Goal: Task Accomplishment & Management: Manage account settings

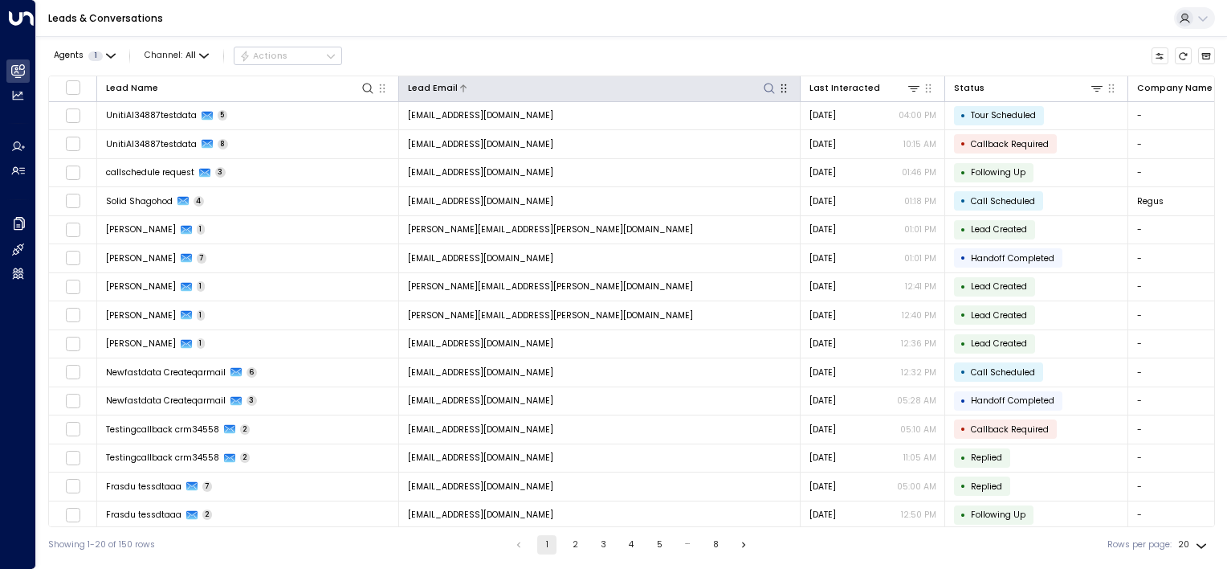
click at [771, 86] on icon at bounding box center [769, 88] width 13 height 13
type input "**********"
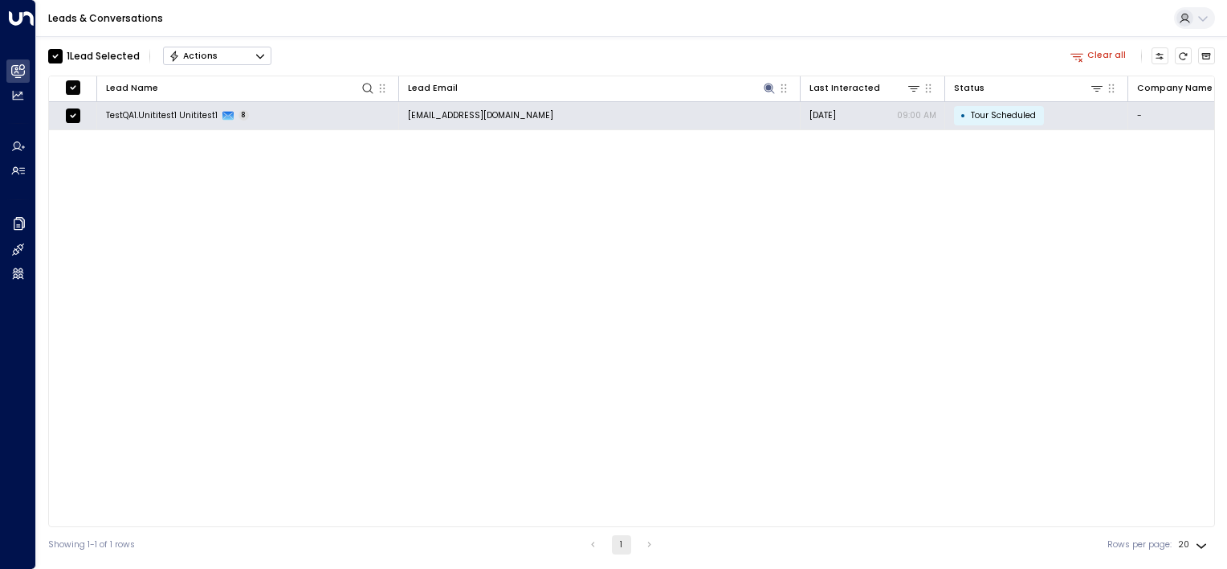
click at [254, 55] on button "Actions" at bounding box center [217, 56] width 108 height 19
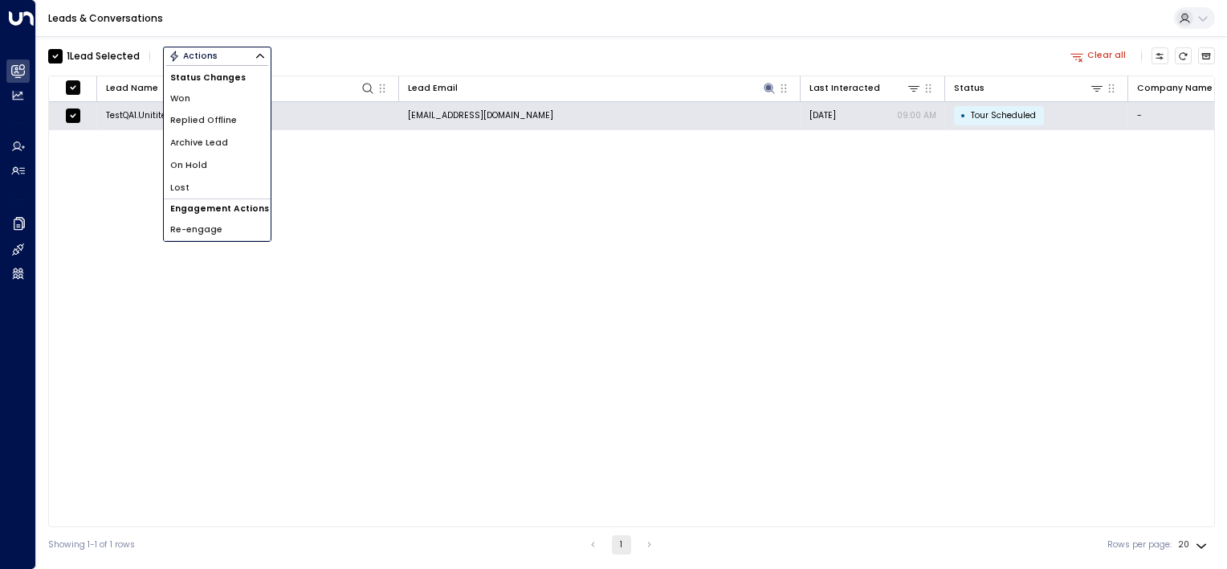
click at [222, 145] on span "Archive Lead" at bounding box center [199, 143] width 58 height 13
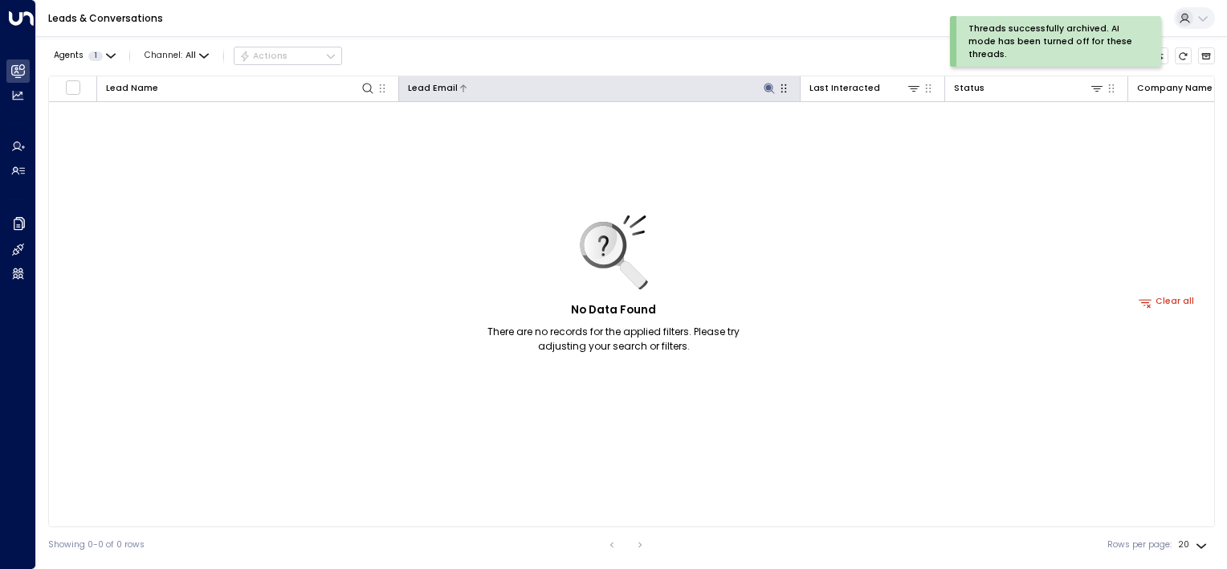
click at [772, 92] on icon at bounding box center [769, 88] width 13 height 13
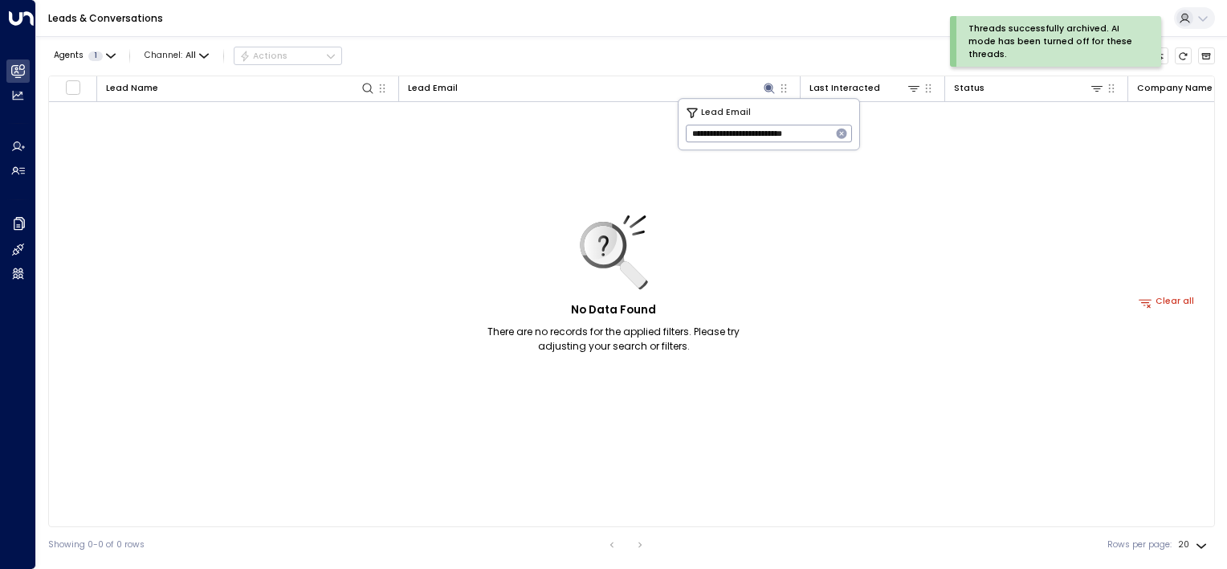
click at [842, 133] on icon "button" at bounding box center [841, 133] width 13 height 13
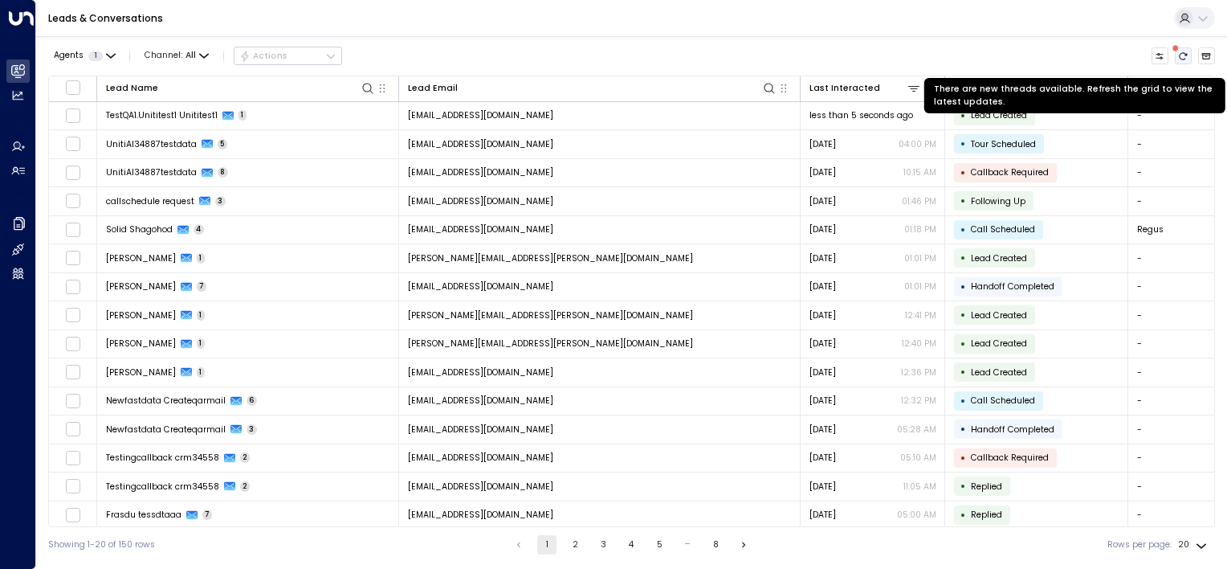
click at [1179, 55] on icon "There are new threads available. Refresh the grid to view the latest updates." at bounding box center [1183, 56] width 10 height 10
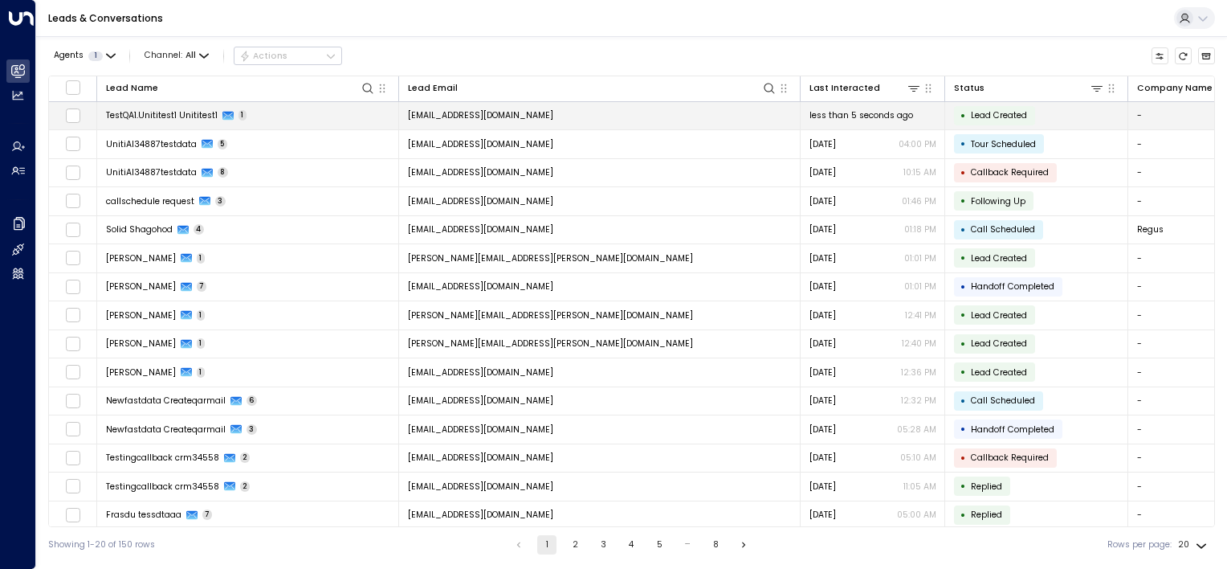
click at [319, 112] on td "TestQA1.Unititest1 Unititest1 1" at bounding box center [248, 116] width 302 height 28
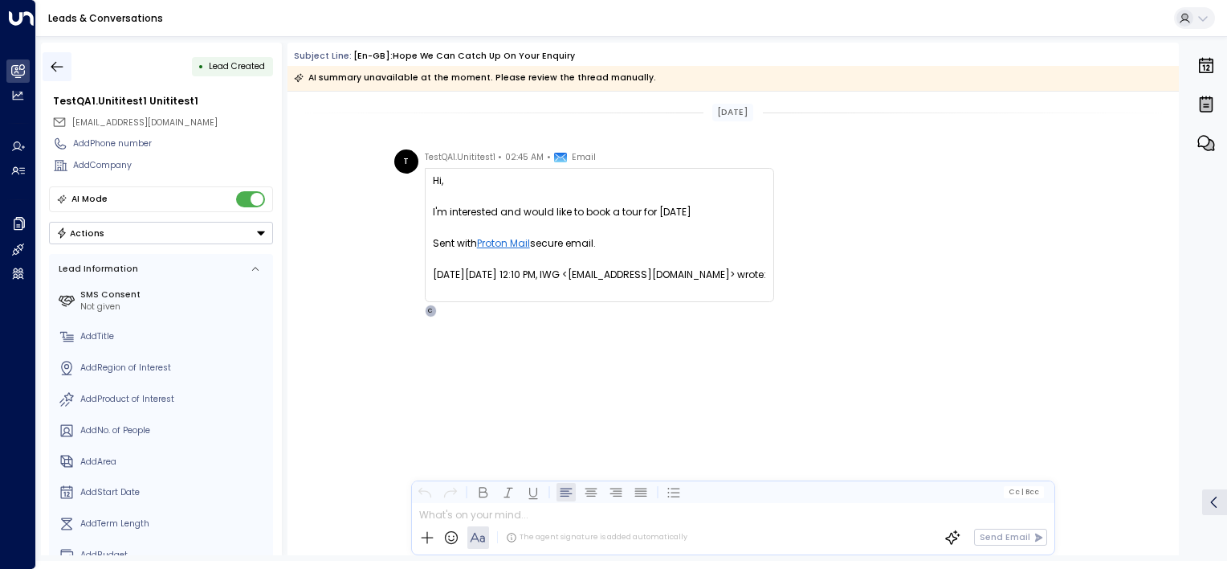
click at [51, 61] on icon "button" at bounding box center [57, 67] width 16 height 16
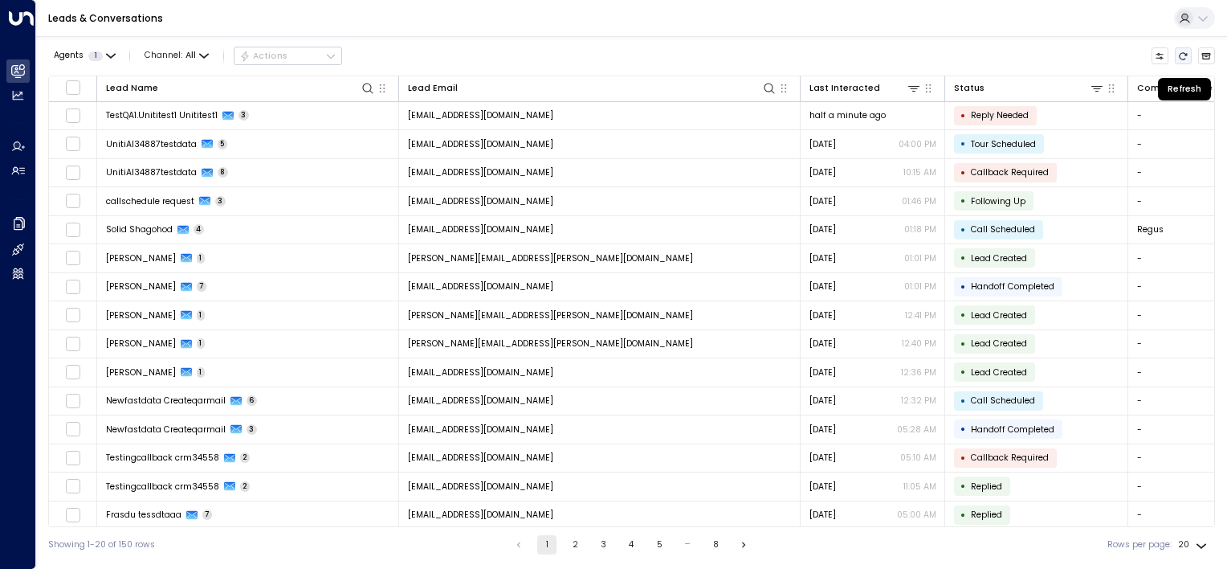
click at [1182, 54] on icon "Refresh" at bounding box center [1183, 56] width 10 height 10
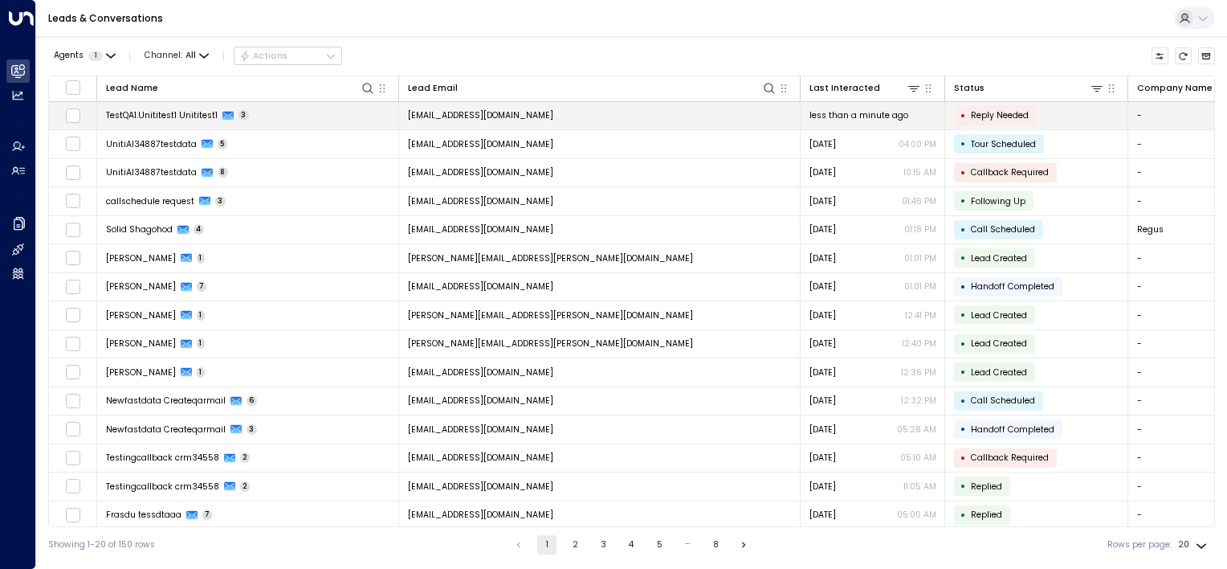
click at [642, 119] on td "[EMAIL_ADDRESS][DOMAIN_NAME]" at bounding box center [600, 116] width 402 height 28
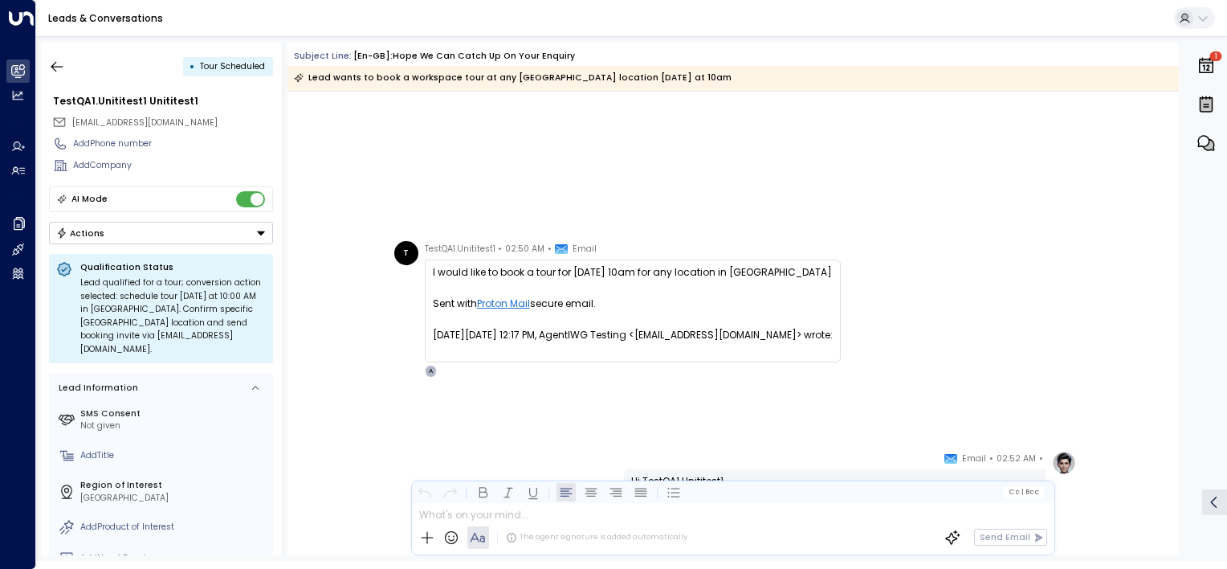
scroll to position [975, 0]
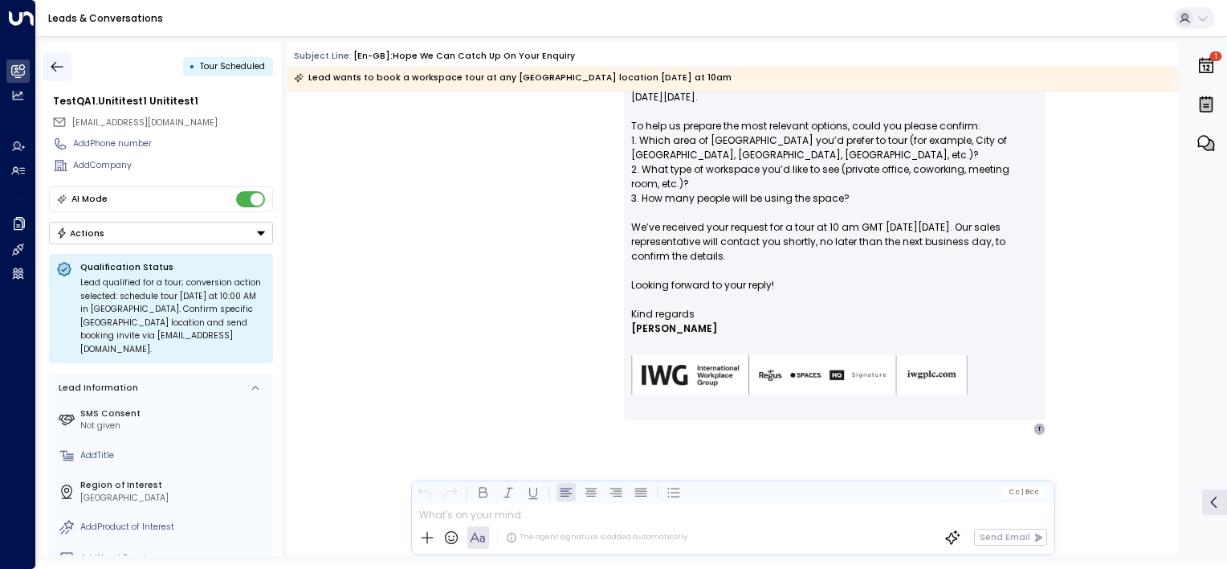
click at [61, 70] on icon "button" at bounding box center [57, 67] width 16 height 16
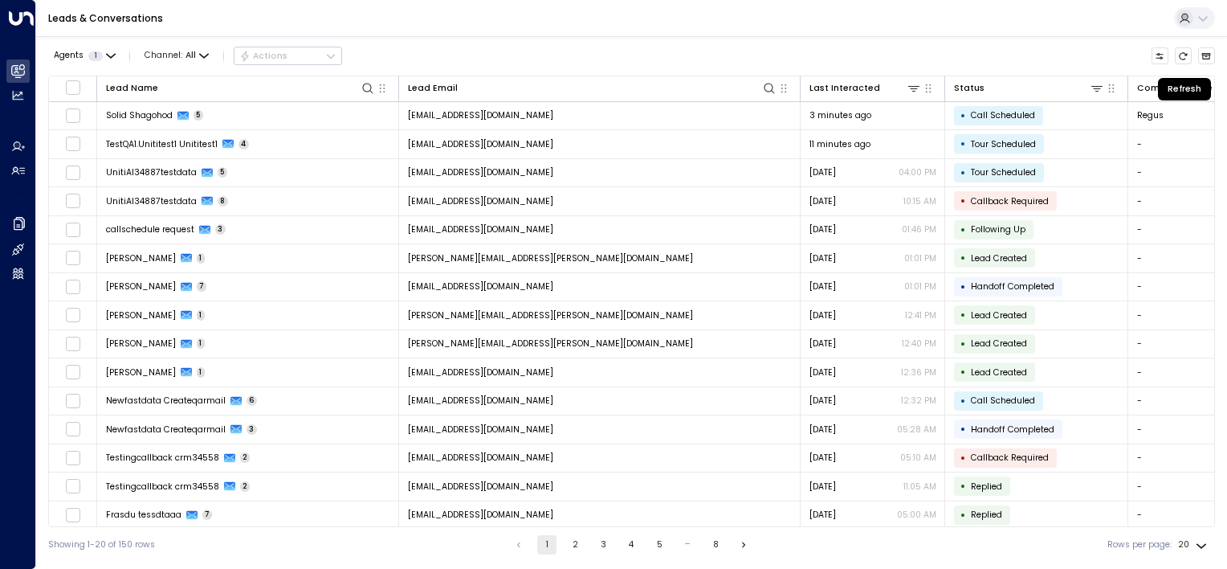
click at [1182, 55] on icon "Refresh" at bounding box center [1183, 56] width 10 height 10
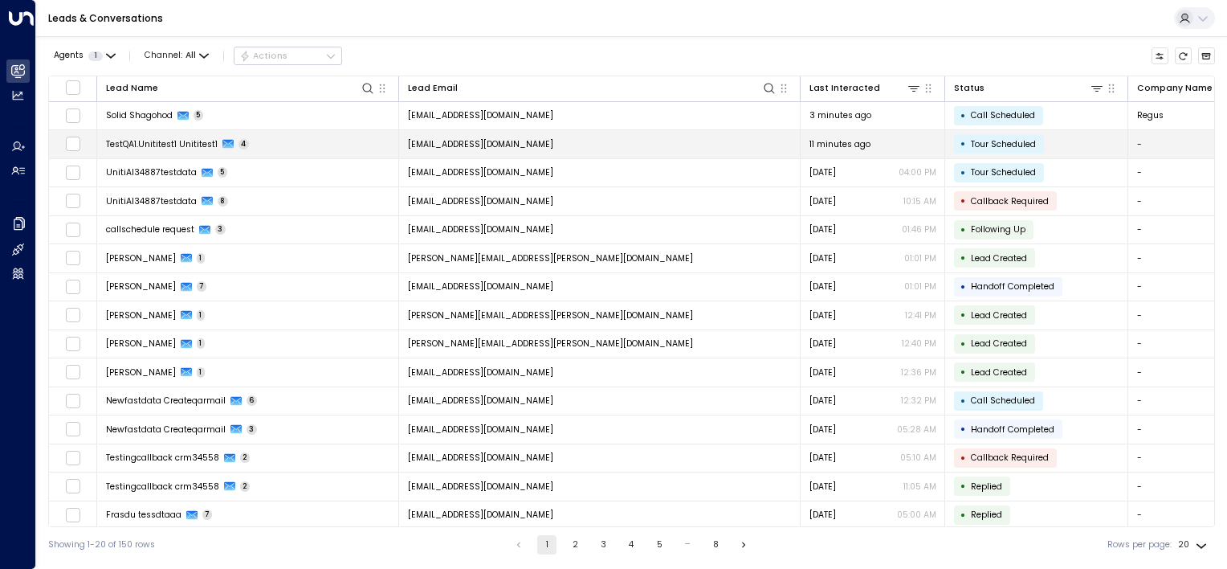
click at [639, 148] on td "[EMAIL_ADDRESS][DOMAIN_NAME]" at bounding box center [600, 144] width 402 height 28
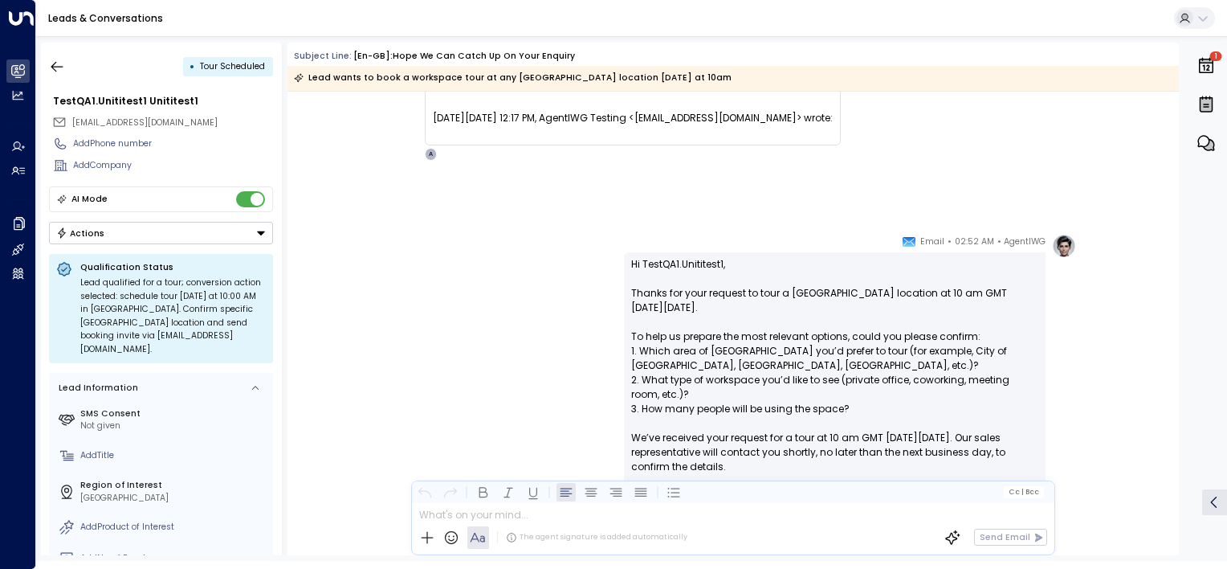
scroll to position [845, 0]
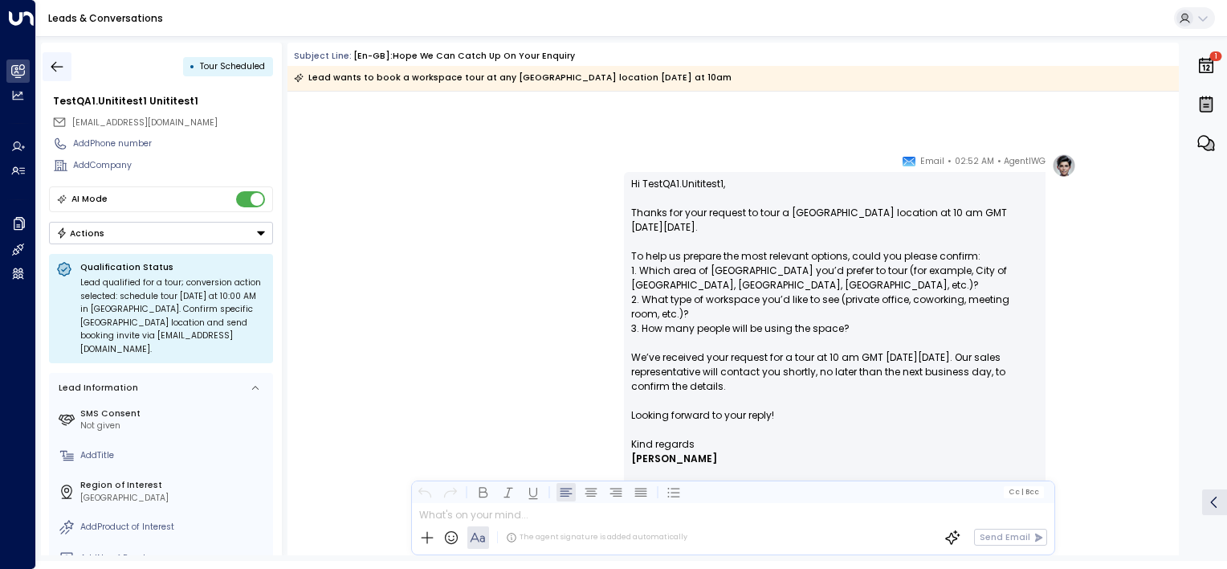
click at [59, 67] on icon "button" at bounding box center [57, 67] width 16 height 16
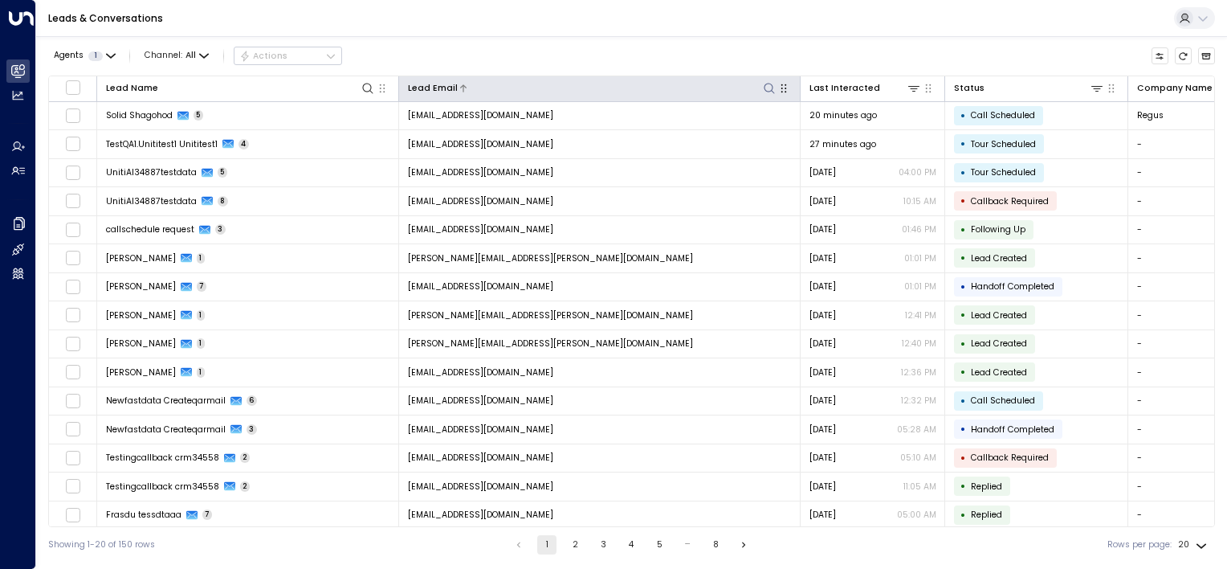
click at [768, 88] on icon at bounding box center [769, 88] width 13 height 13
type input "**********"
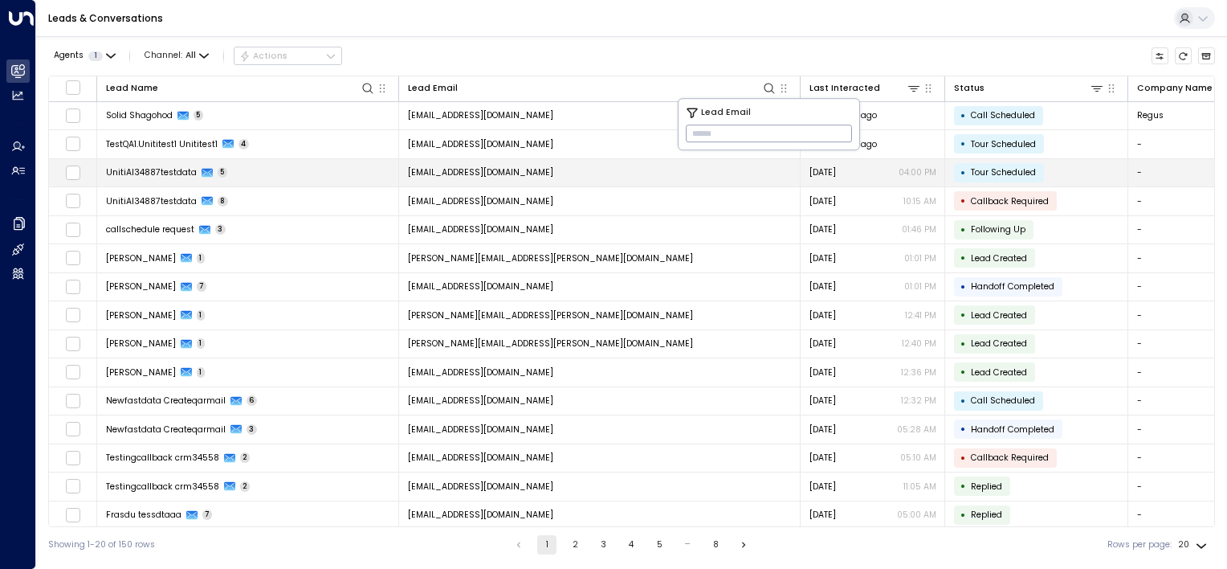
paste input "**********"
type input "**********"
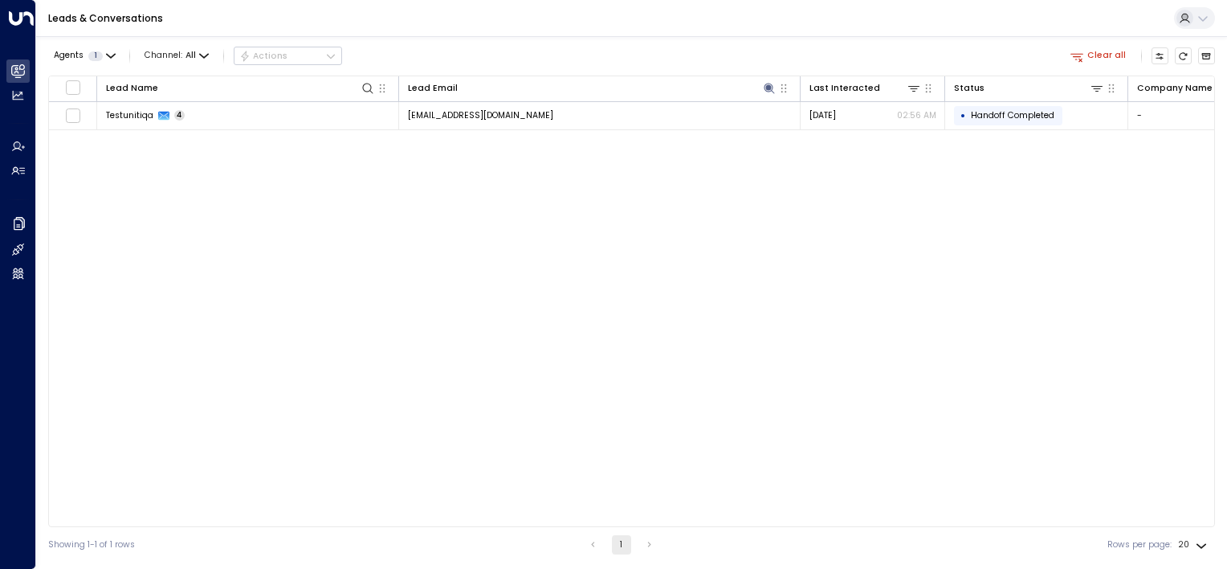
click at [656, 232] on div "Lead Name Lead Email Last Interacted Status Company Name Product # of people AI…" at bounding box center [631, 300] width 1167 height 451
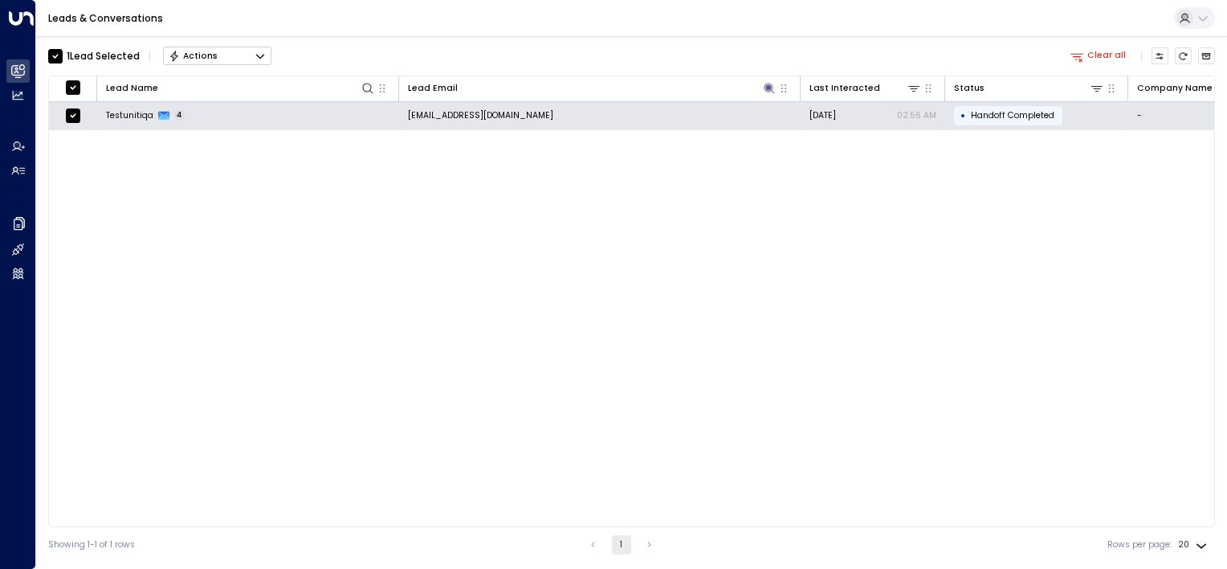
click at [186, 51] on div "Actions" at bounding box center [193, 56] width 49 height 11
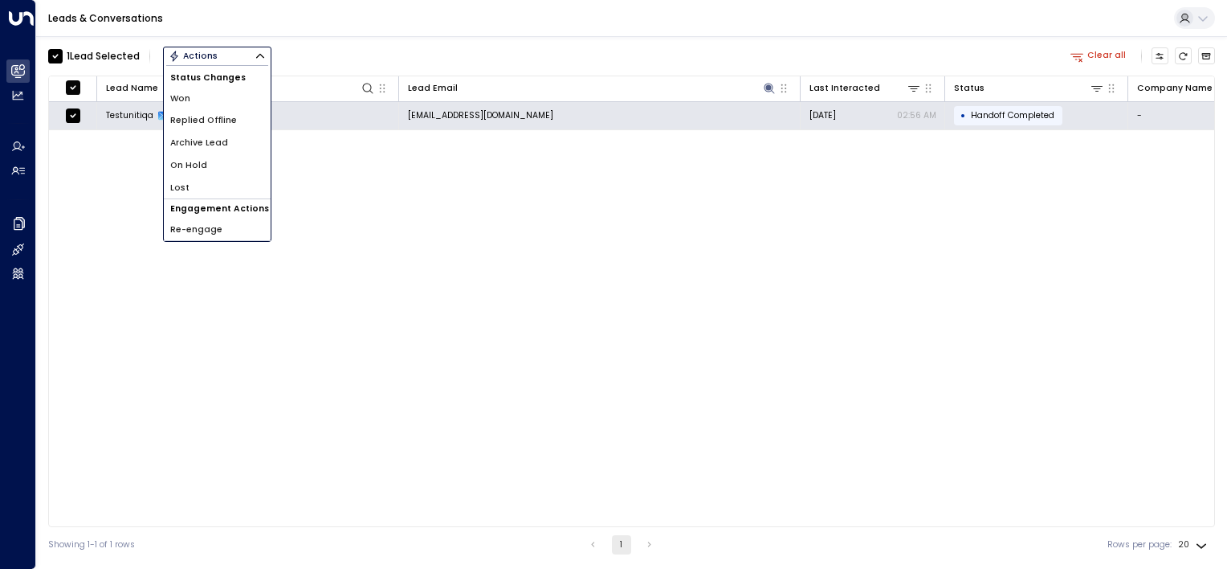
click at [214, 140] on span "Archive Lead" at bounding box center [199, 143] width 58 height 13
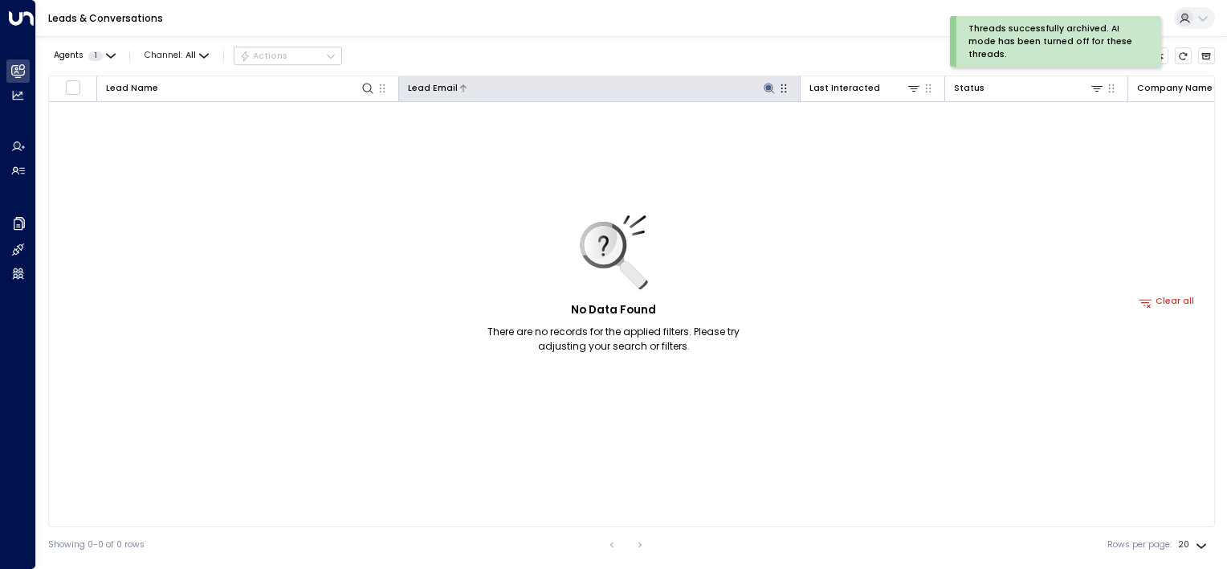
click at [771, 86] on icon at bounding box center [769, 88] width 13 height 13
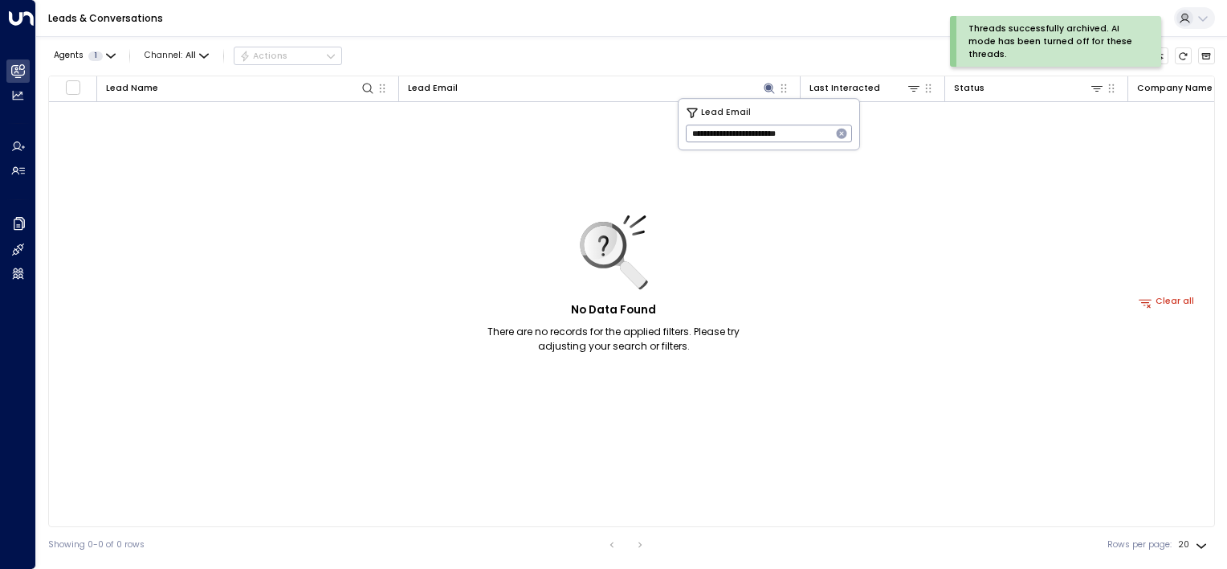
click at [841, 134] on icon "button" at bounding box center [841, 133] width 13 height 13
click at [839, 233] on div "No Data Found There are no records for the applied filters. Please try adjustin…" at bounding box center [1167, 302] width 2236 height 400
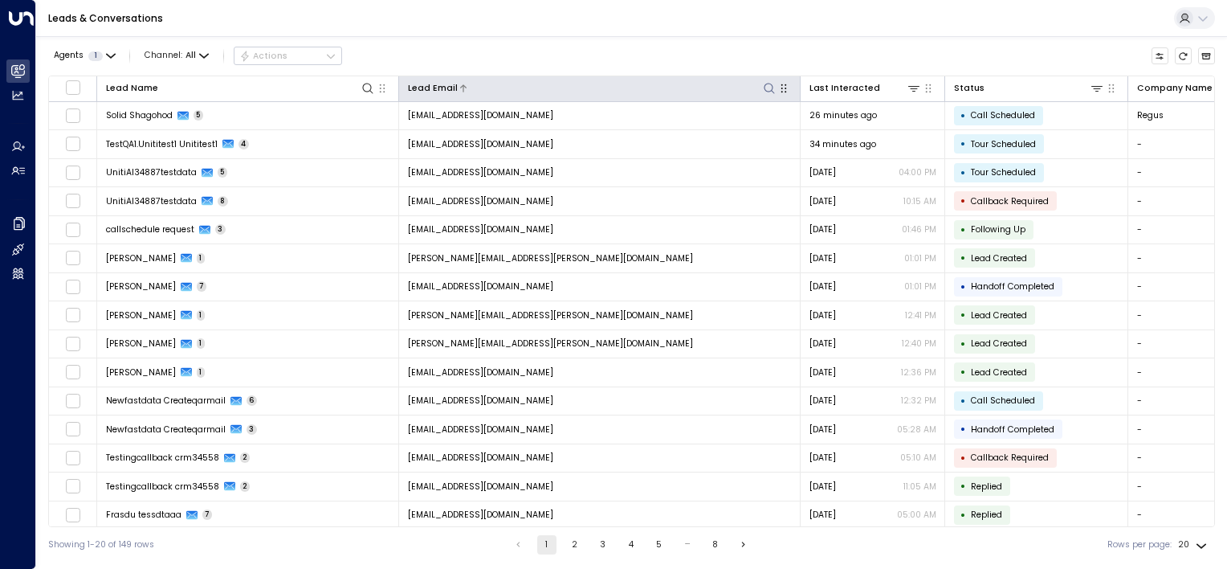
click at [769, 87] on icon at bounding box center [769, 88] width 13 height 13
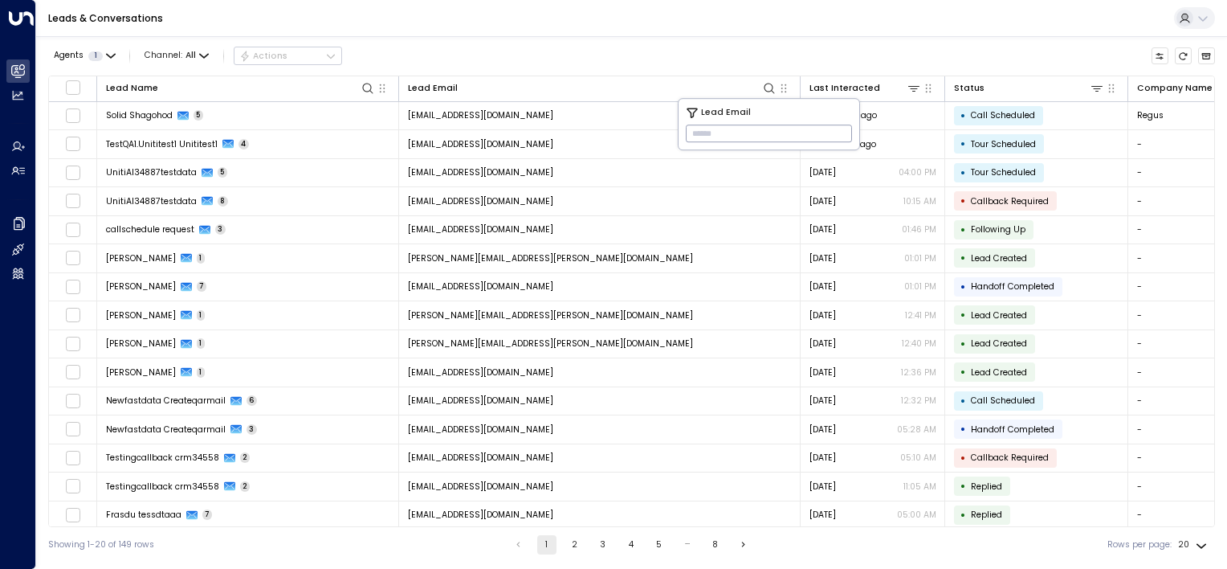
paste input "**********"
type input "**********"
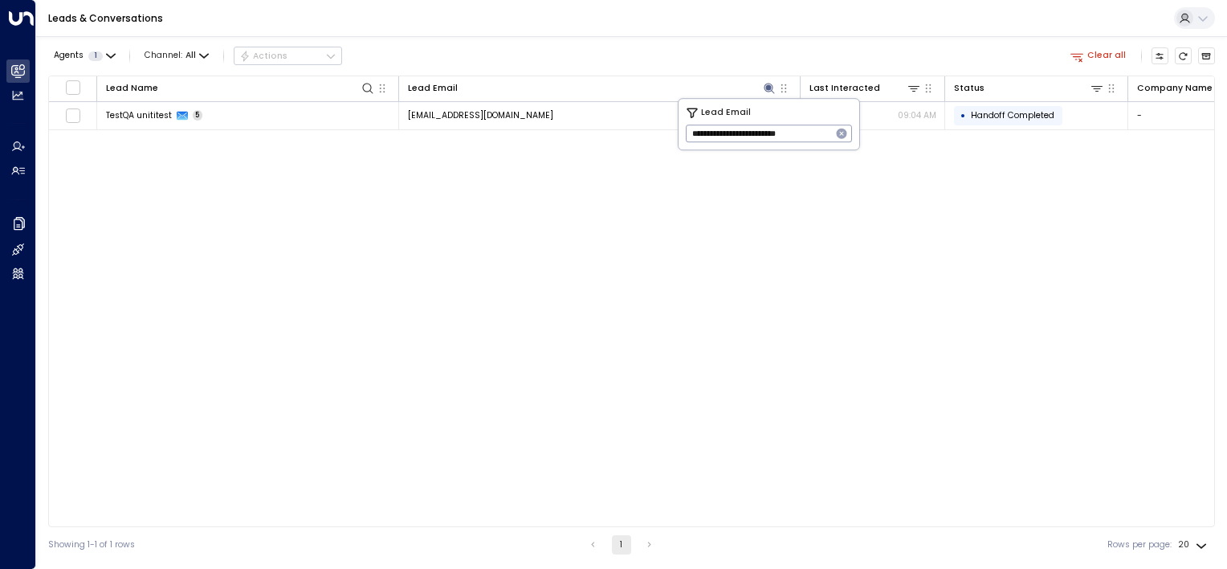
drag, startPoint x: 622, startPoint y: 175, endPoint x: 605, endPoint y: 173, distance: 17.7
click at [622, 175] on div "Lead Name Lead Email Last Interacted Status Company Name Product # of people AI…" at bounding box center [631, 300] width 1167 height 451
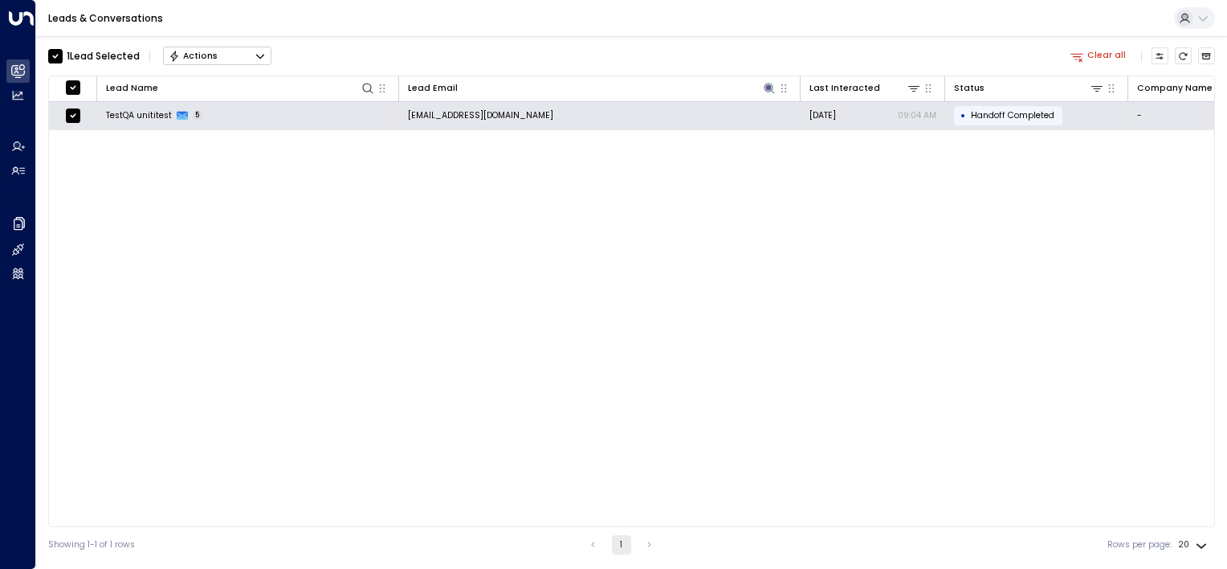
click at [248, 56] on button "Actions" at bounding box center [217, 56] width 108 height 19
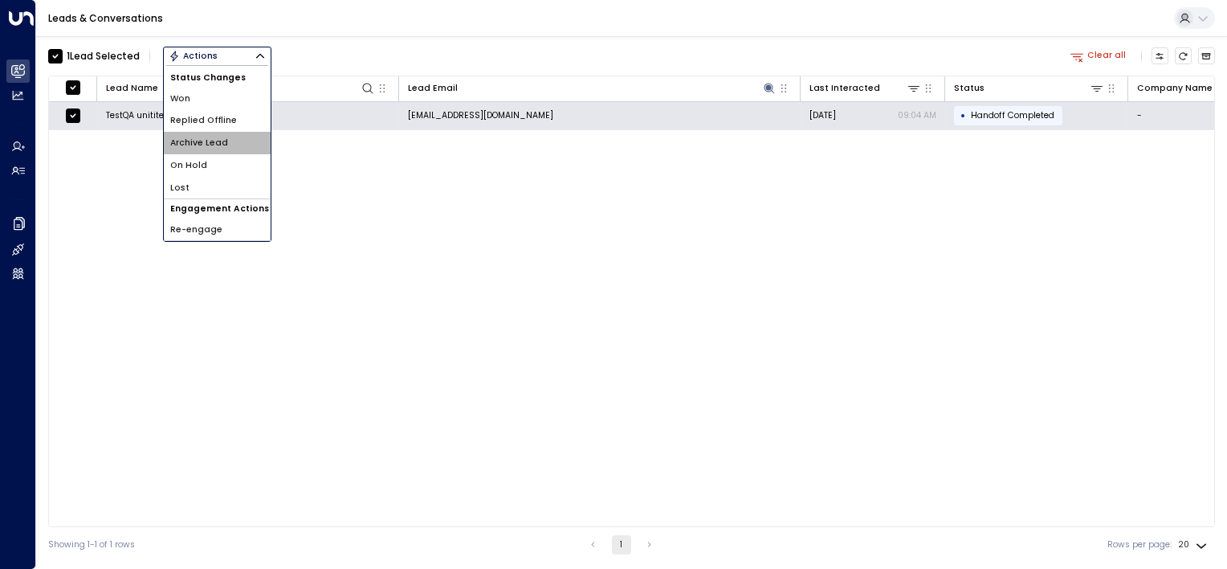
click at [225, 142] on li "Archive Lead" at bounding box center [217, 143] width 107 height 22
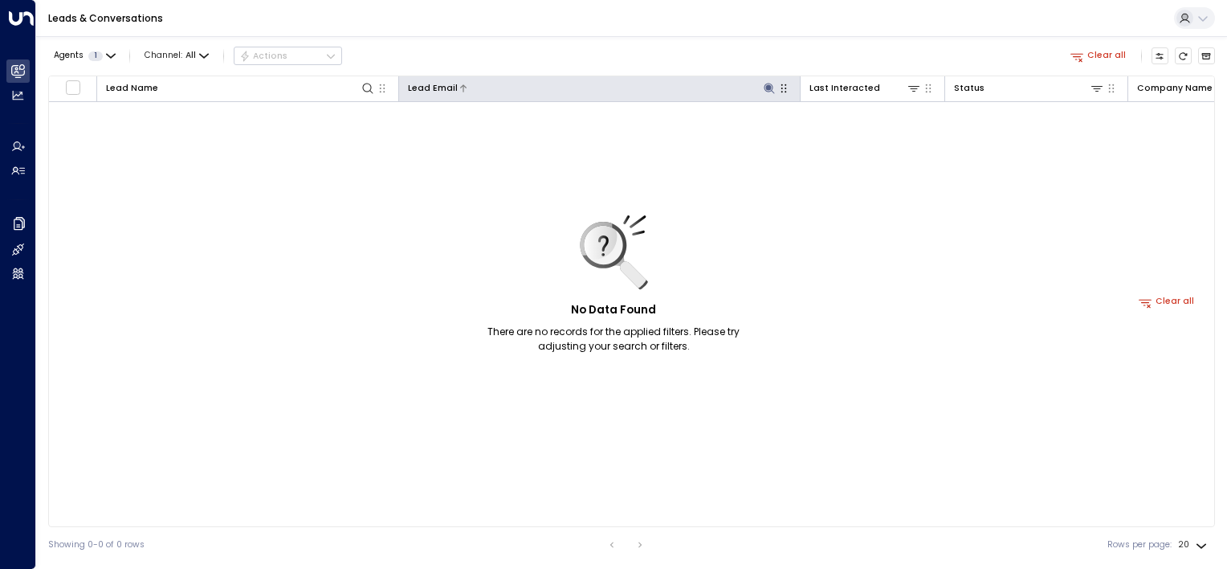
click at [769, 83] on icon at bounding box center [769, 88] width 10 height 10
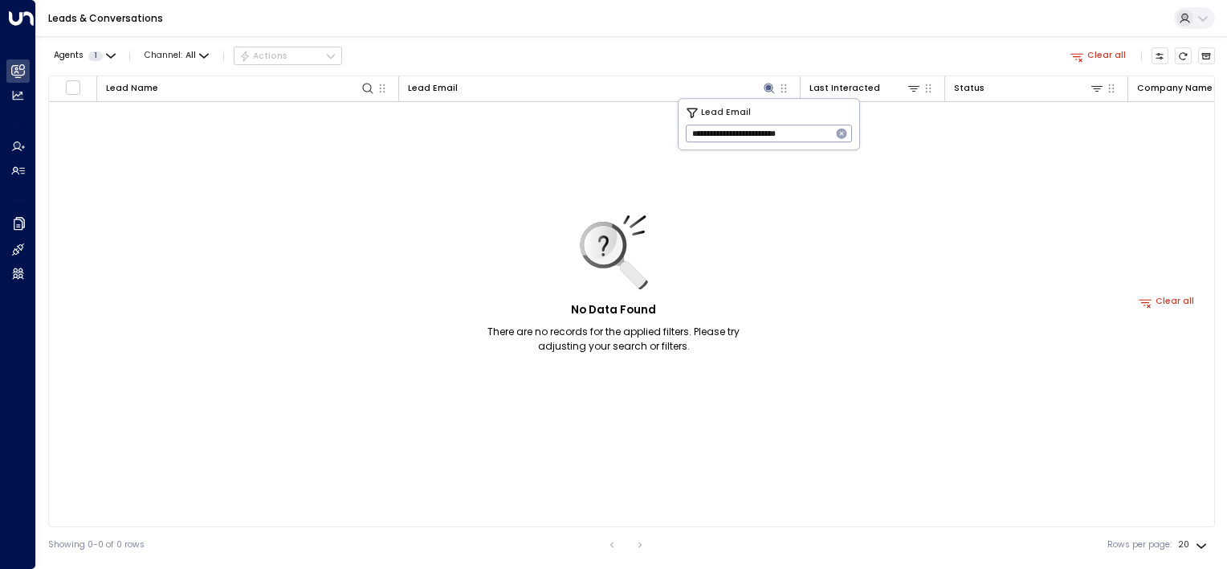
click at [841, 133] on icon "button" at bounding box center [841, 133] width 13 height 13
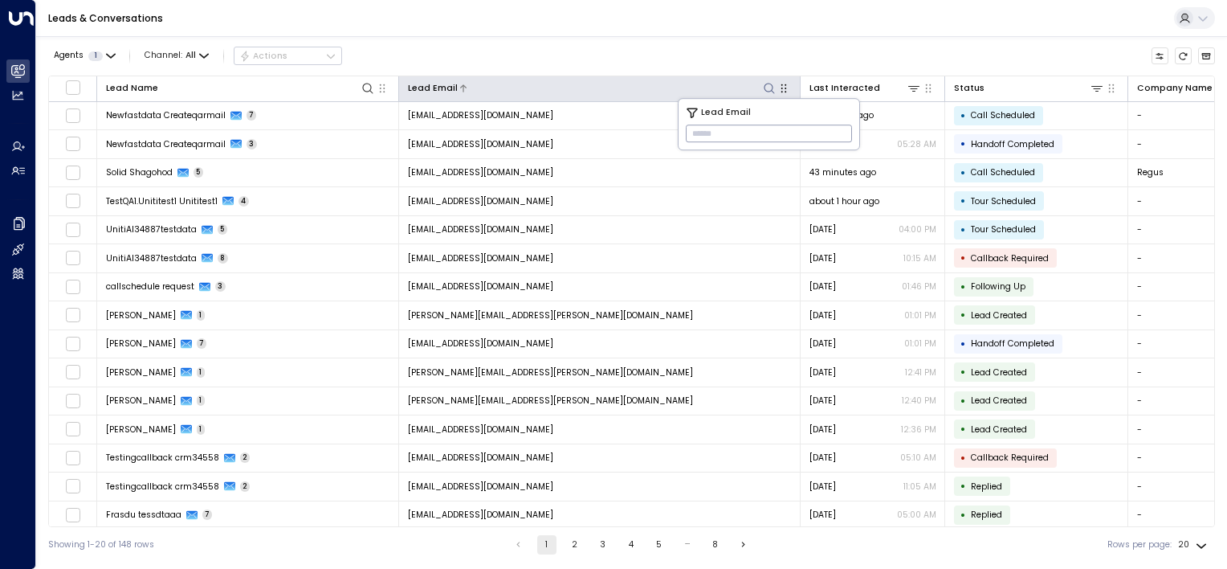
click at [773, 90] on icon at bounding box center [769, 88] width 13 height 13
click at [765, 90] on icon at bounding box center [769, 88] width 13 height 13
type input "**********"
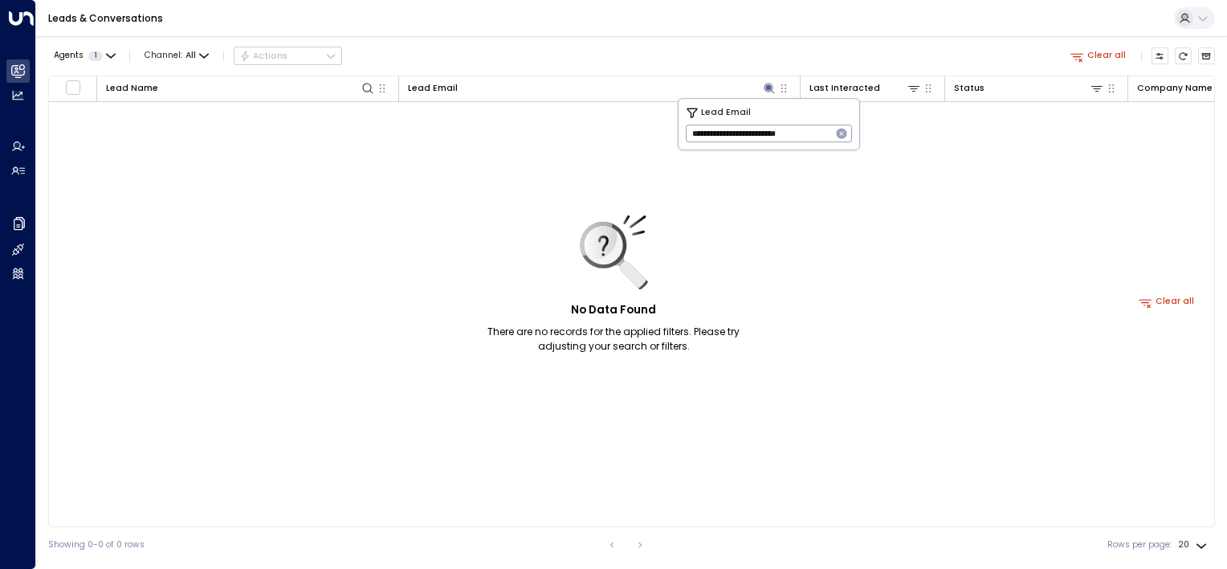
click at [843, 138] on icon "button" at bounding box center [842, 133] width 10 height 10
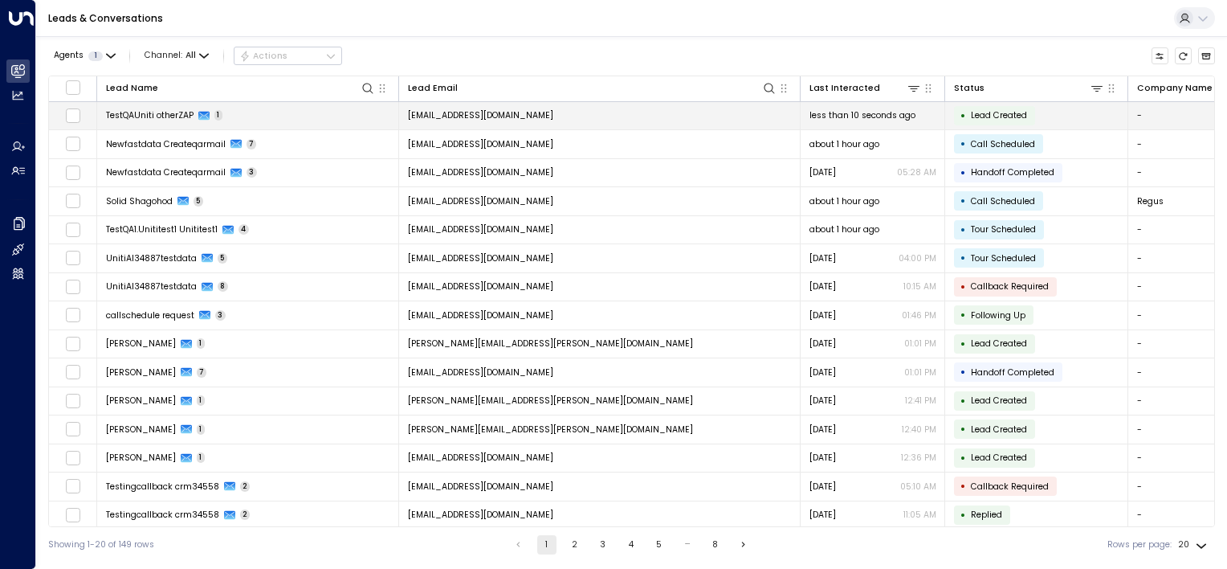
click at [646, 118] on td "[EMAIL_ADDRESS][DOMAIN_NAME]" at bounding box center [600, 116] width 402 height 28
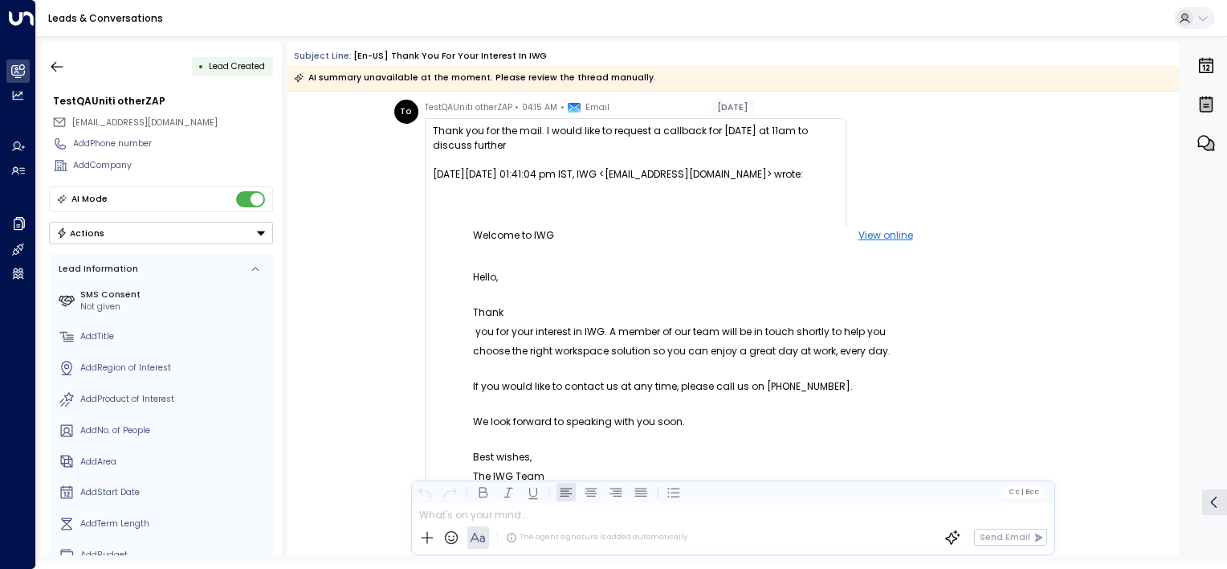
scroll to position [51, 0]
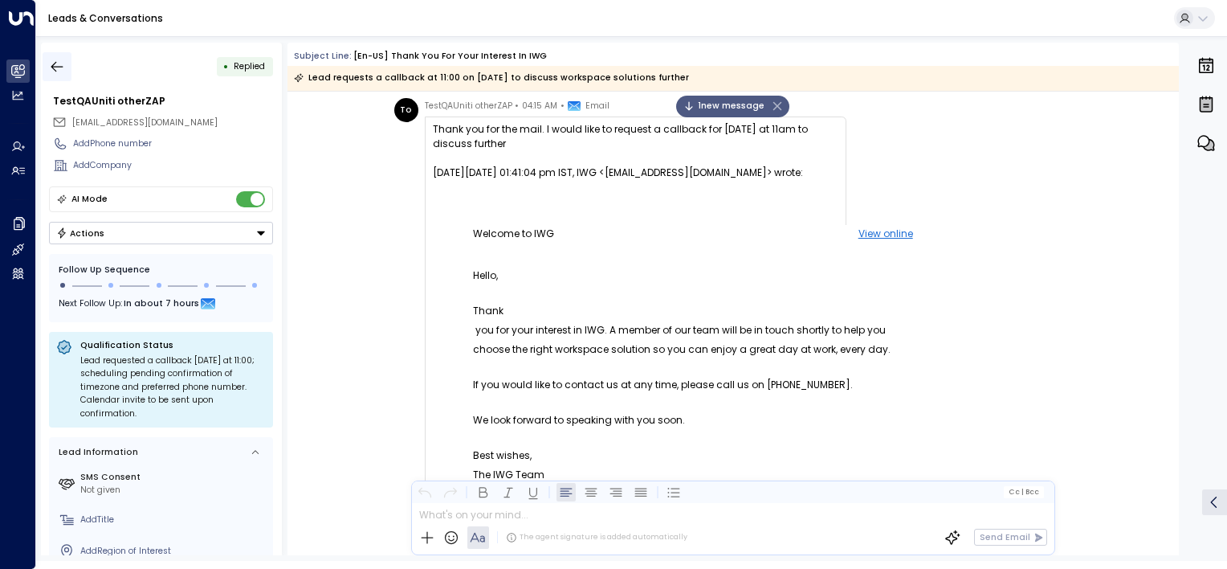
click at [55, 62] on icon "button" at bounding box center [57, 66] width 12 height 10
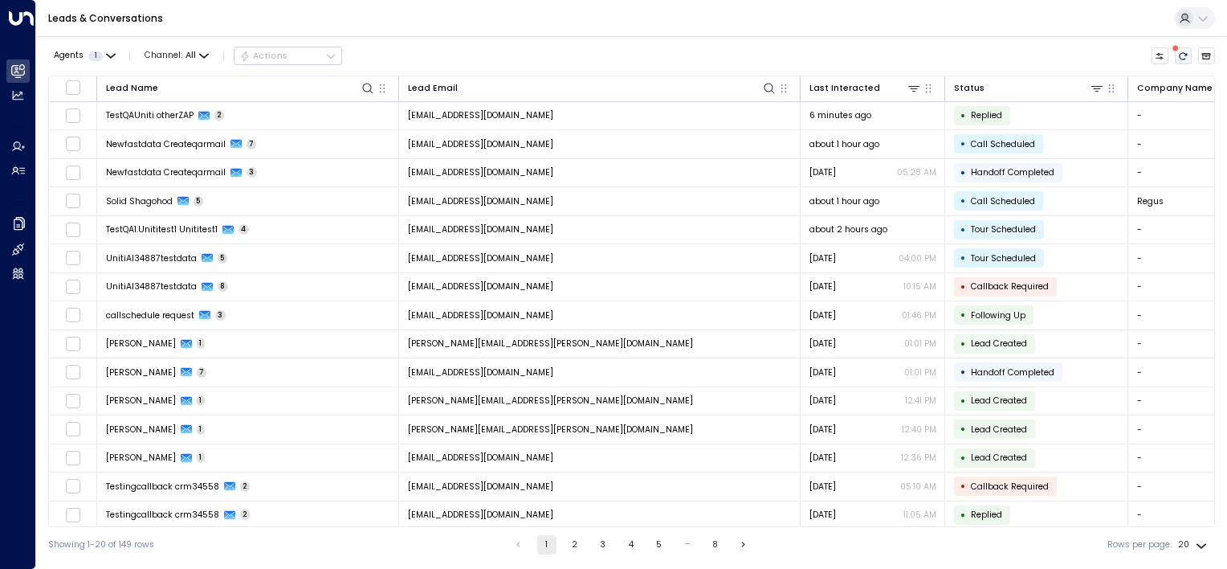
click at [1185, 50] on button "There are new threads available. Refresh the grid to view the latest updates." at bounding box center [1184, 56] width 18 height 18
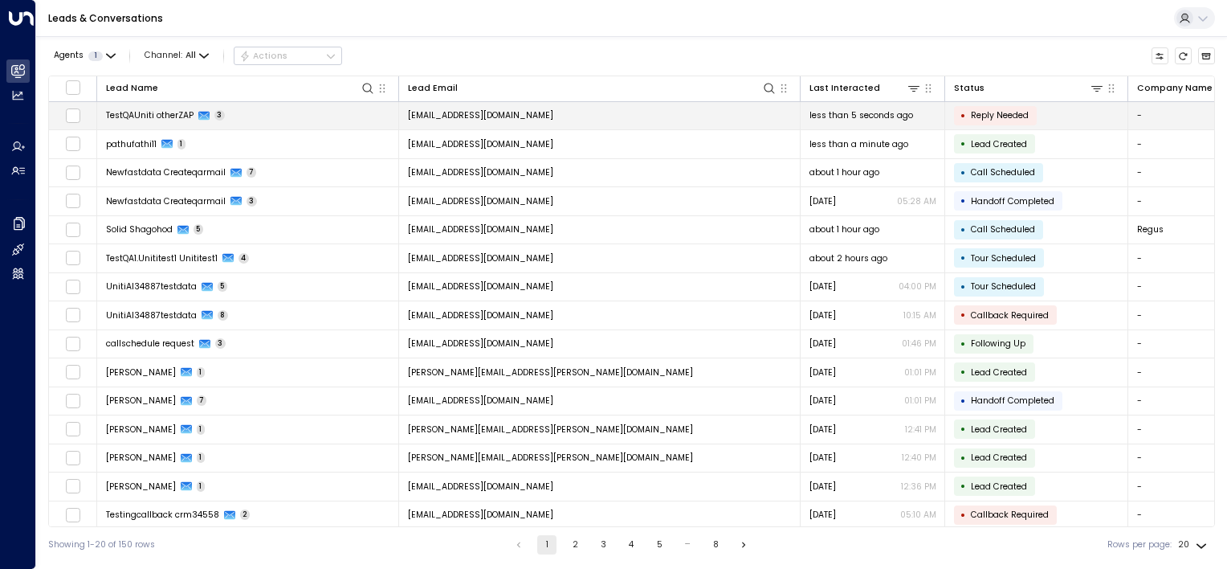
click at [669, 116] on td "[EMAIL_ADDRESS][DOMAIN_NAME]" at bounding box center [600, 116] width 402 height 28
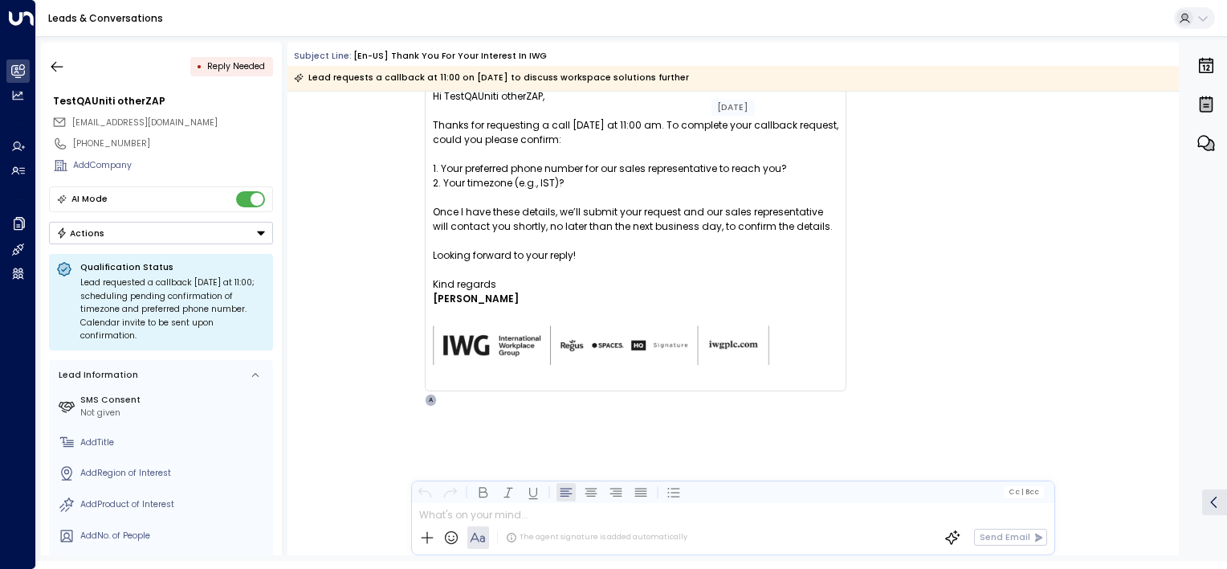
scroll to position [1397, 0]
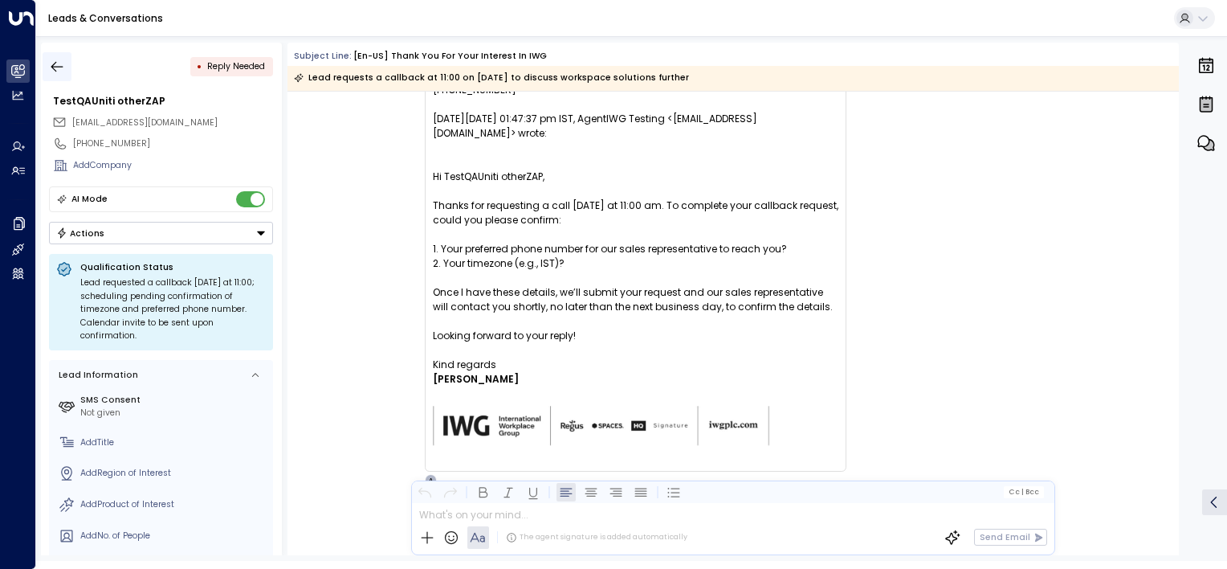
click at [57, 68] on icon "button" at bounding box center [57, 67] width 16 height 16
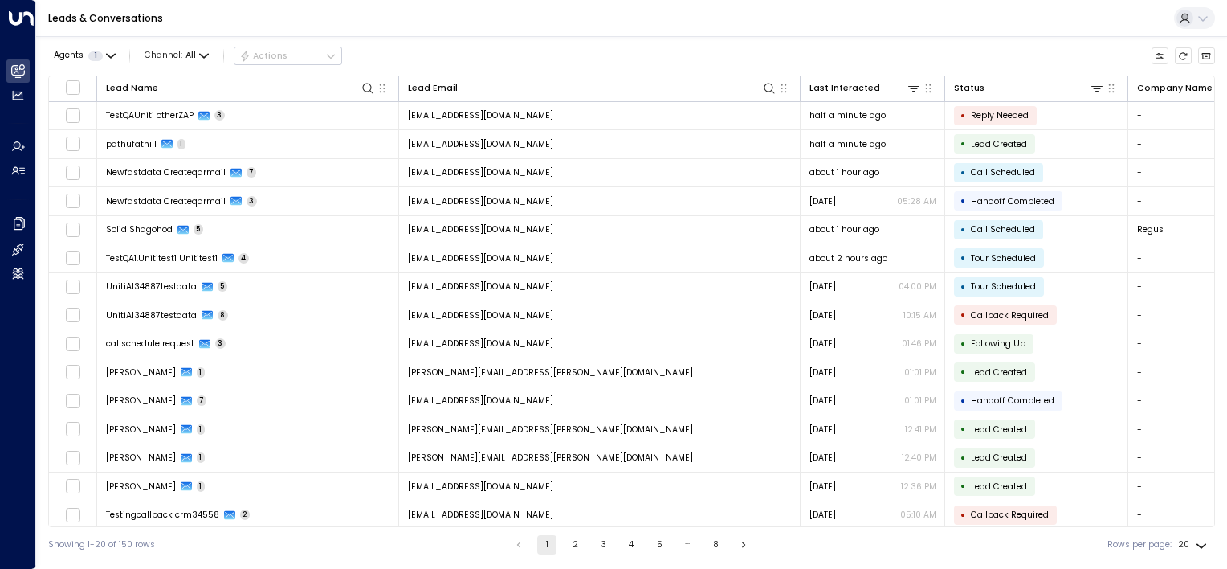
click at [1170, 533] on div "Rows per page: 20 **" at bounding box center [1158, 545] width 103 height 26
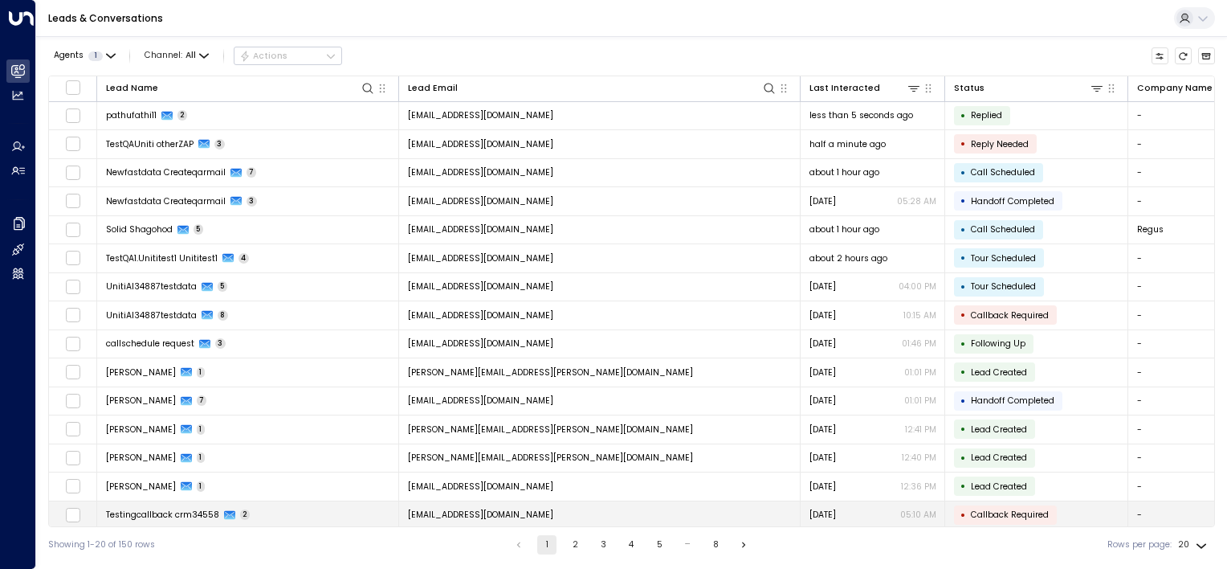
click at [1171, 505] on td "-" at bounding box center [1200, 515] width 145 height 28
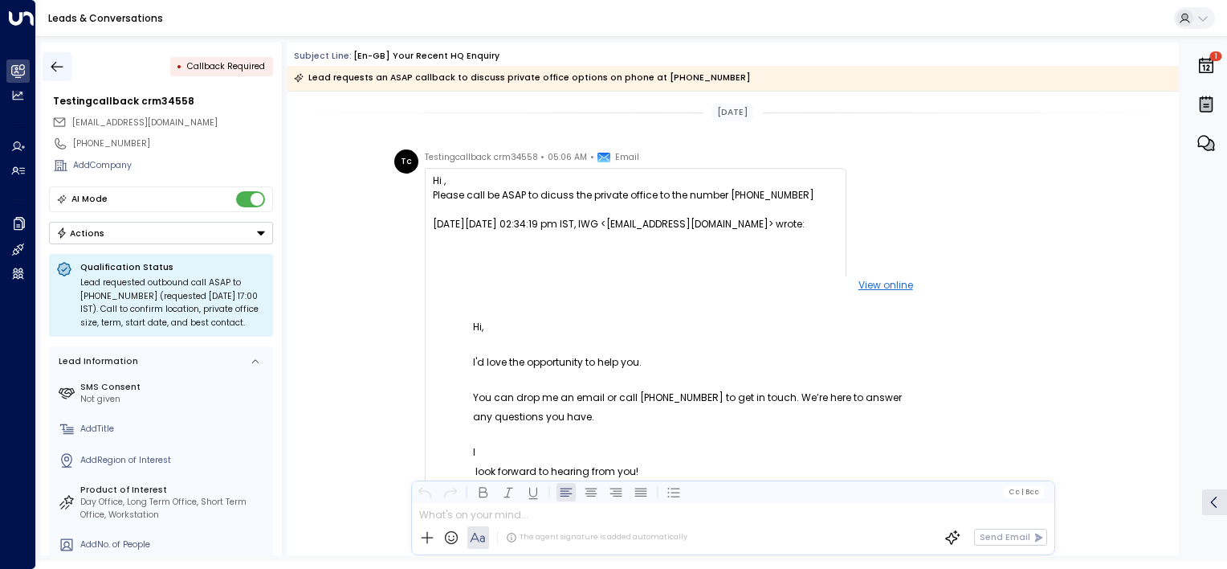
click at [59, 64] on icon "button" at bounding box center [57, 67] width 16 height 16
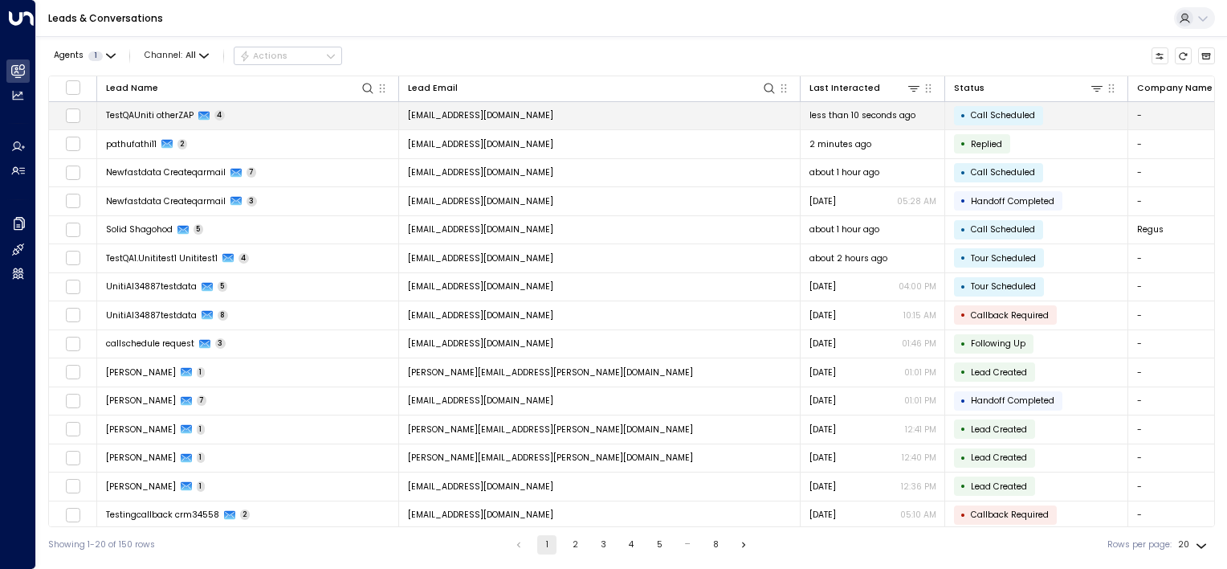
click at [734, 119] on td "[EMAIL_ADDRESS][DOMAIN_NAME]" at bounding box center [600, 116] width 402 height 28
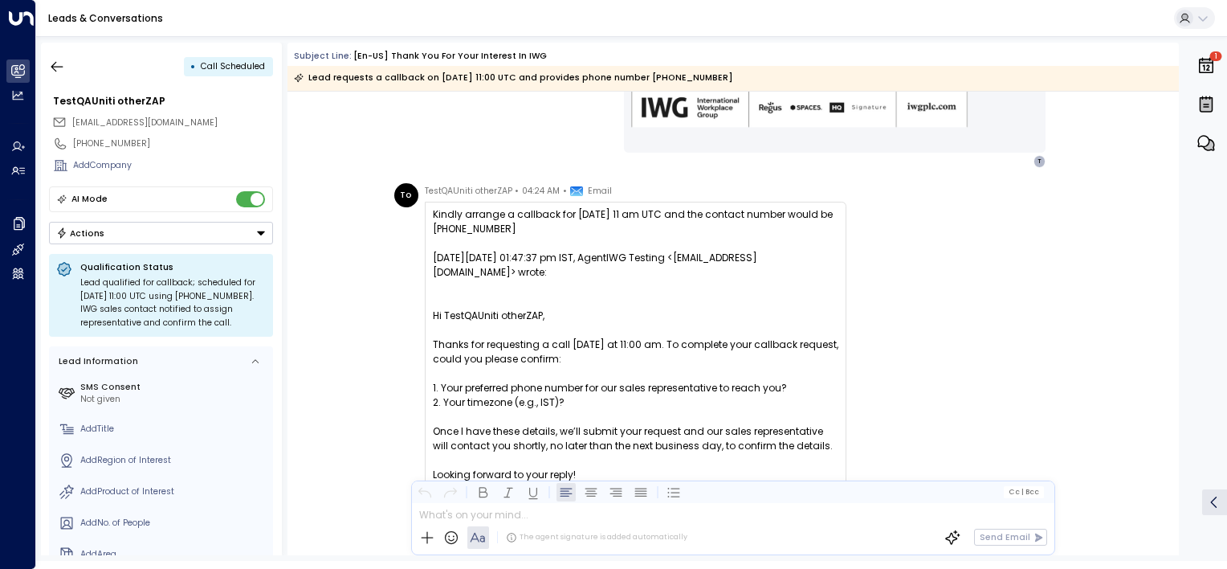
scroll to position [1498, 0]
